Goal: Transaction & Acquisition: Purchase product/service

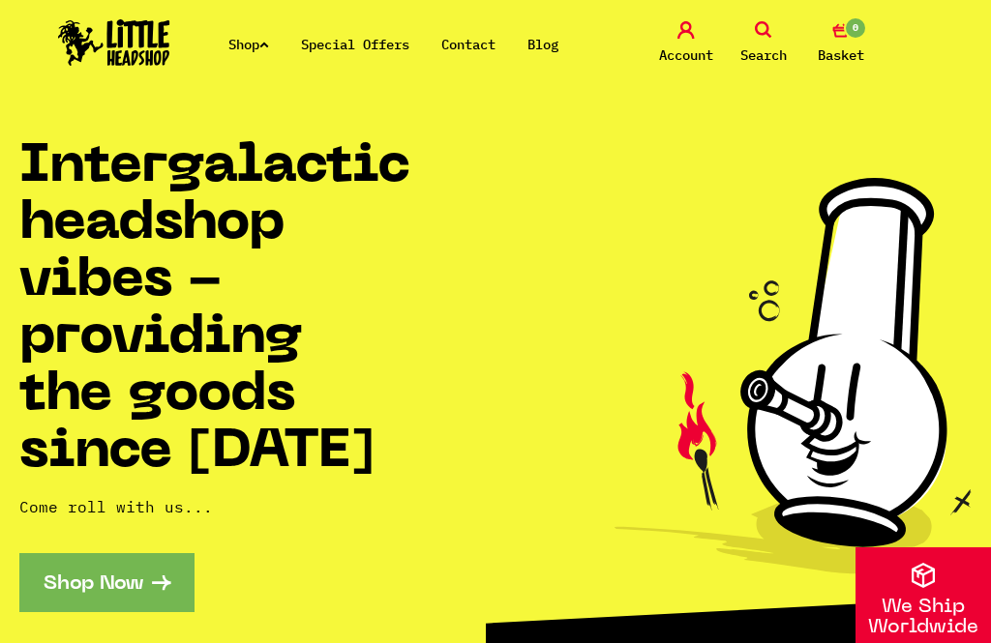
click at [766, 29] on icon at bounding box center [762, 29] width 17 height 17
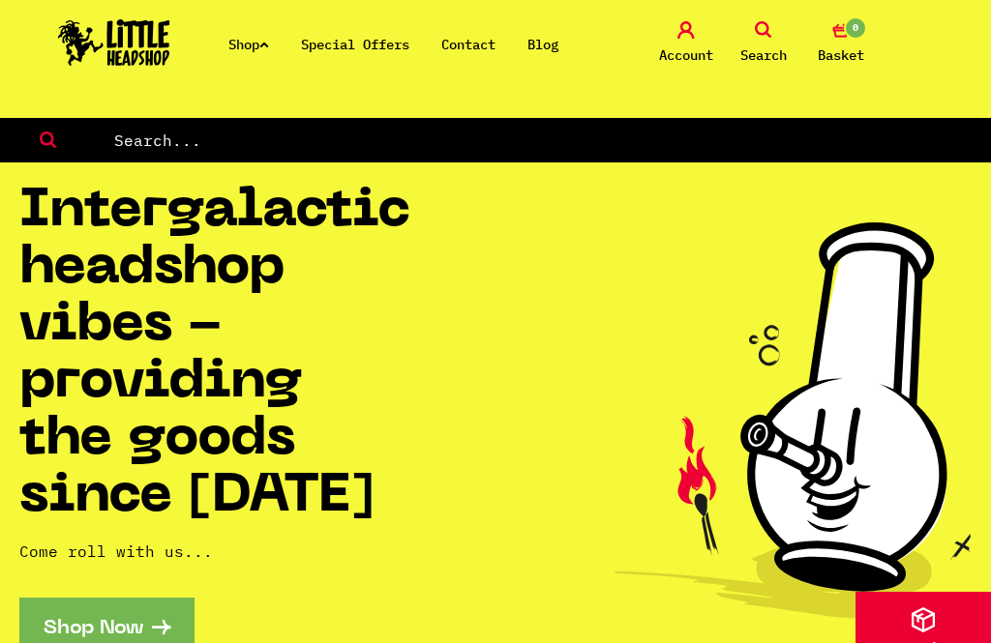
click at [674, 138] on input "text" at bounding box center [551, 140] width 878 height 25
type input "Globs"
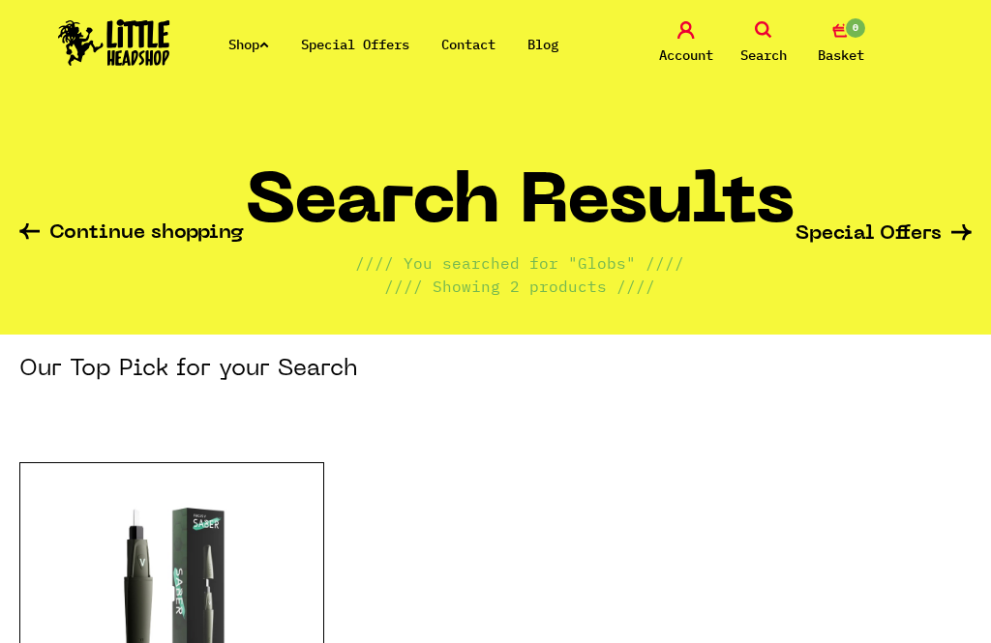
click at [773, 33] on link "Search" at bounding box center [763, 43] width 68 height 45
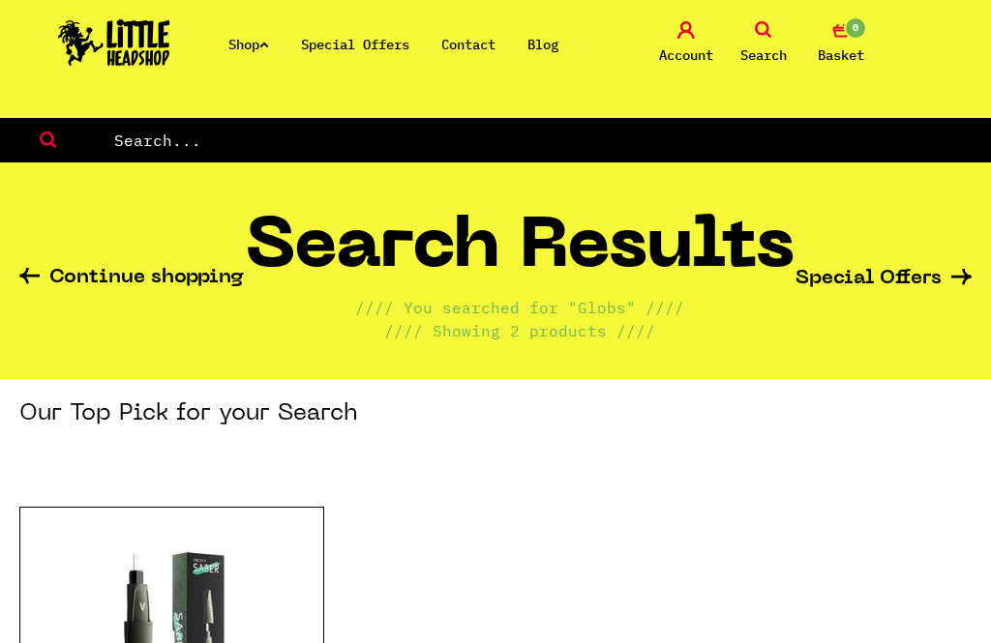
click at [665, 129] on input "text" at bounding box center [551, 140] width 878 height 25
type input "Glob mops"
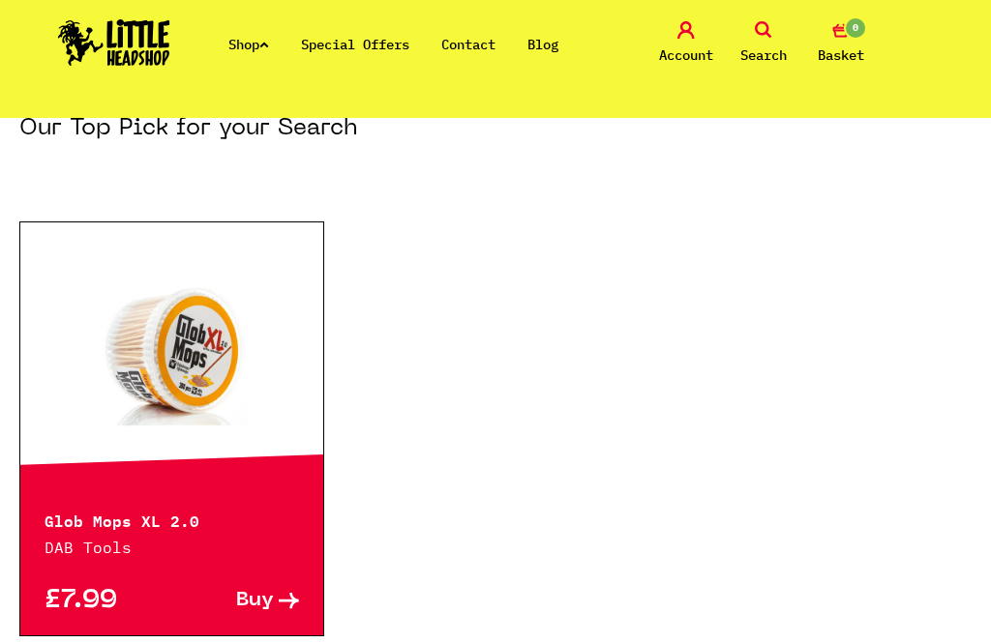
scroll to position [247, 0]
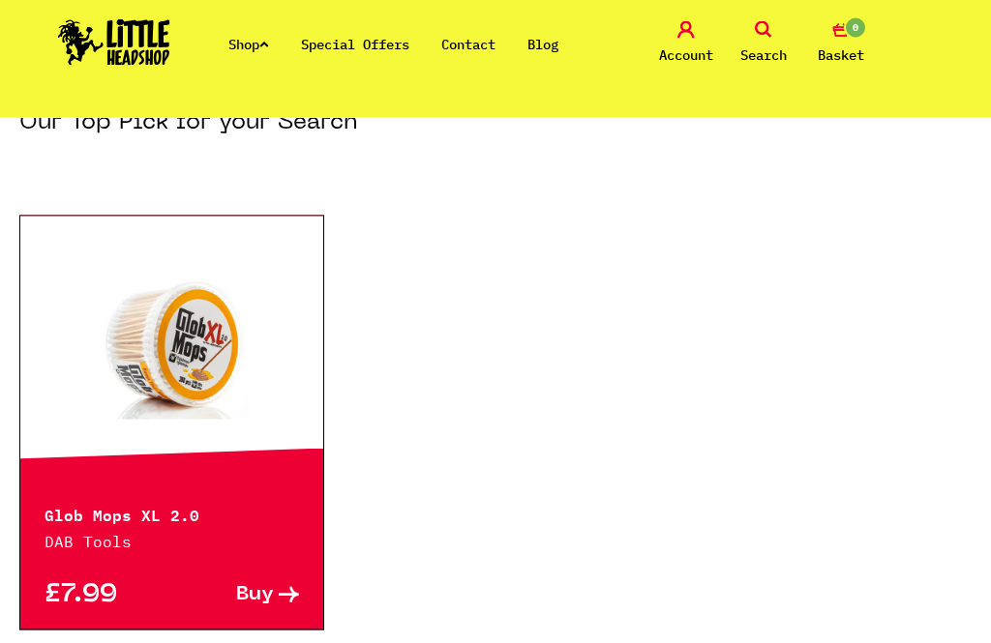
click at [222, 385] on link at bounding box center [171, 347] width 303 height 193
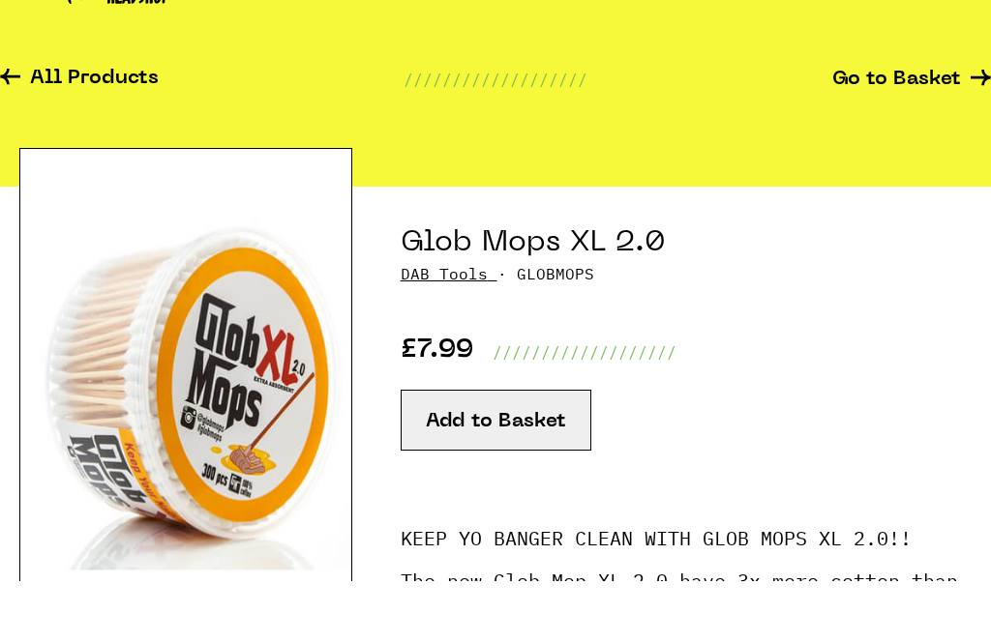
scroll to position [125, 0]
